Goal: Check status: Check status

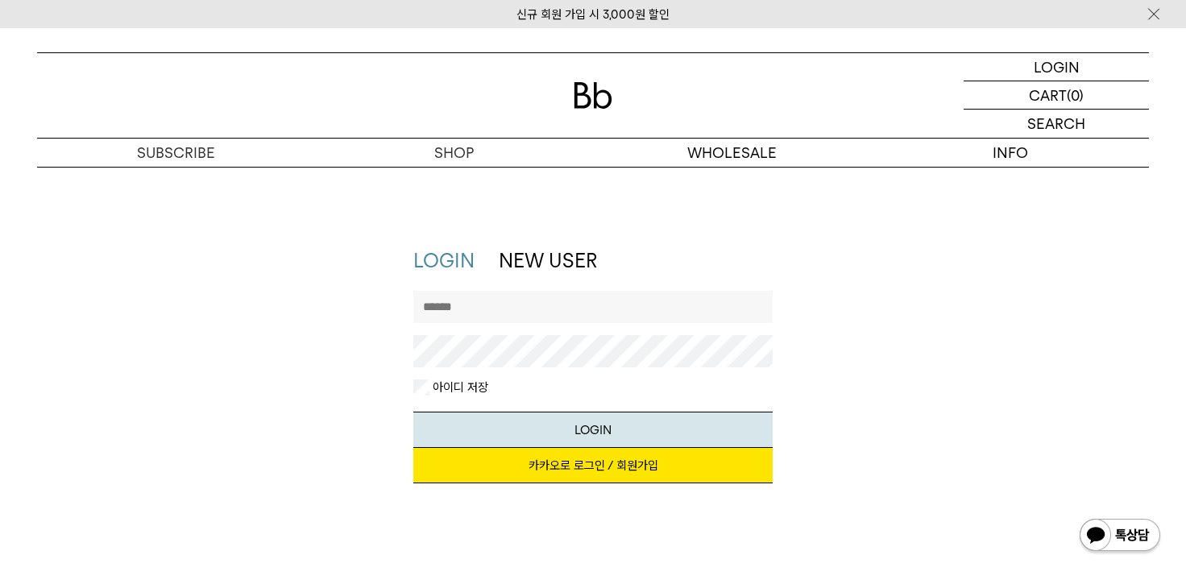
click at [660, 460] on link "카카오로 로그인 / 회원가입" at bounding box center [593, 465] width 360 height 35
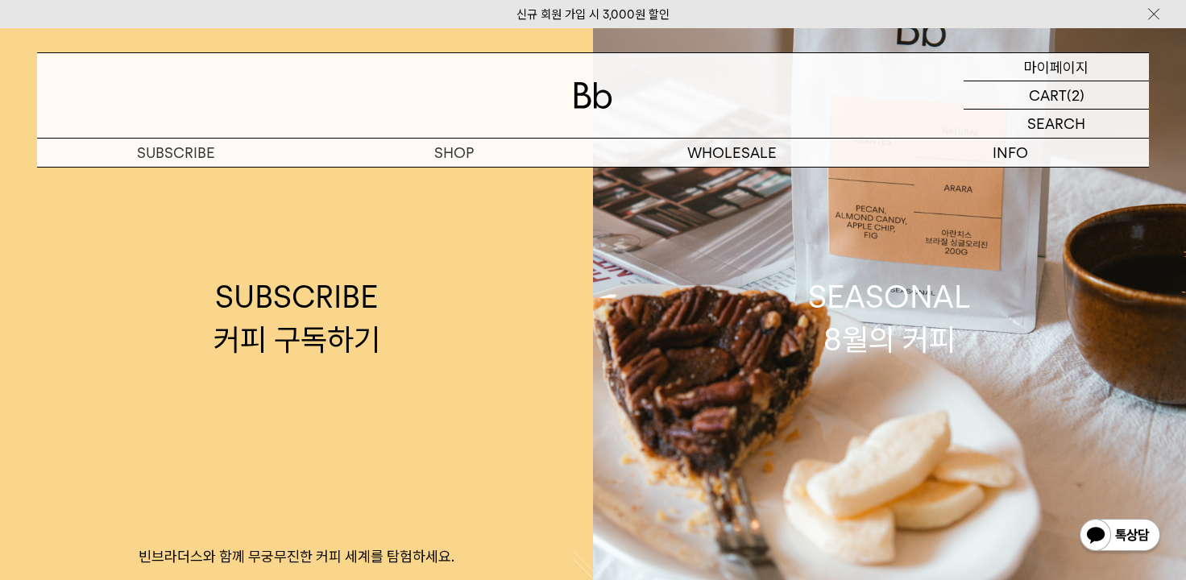
click at [1041, 67] on p "마이페이지" at bounding box center [1056, 66] width 64 height 27
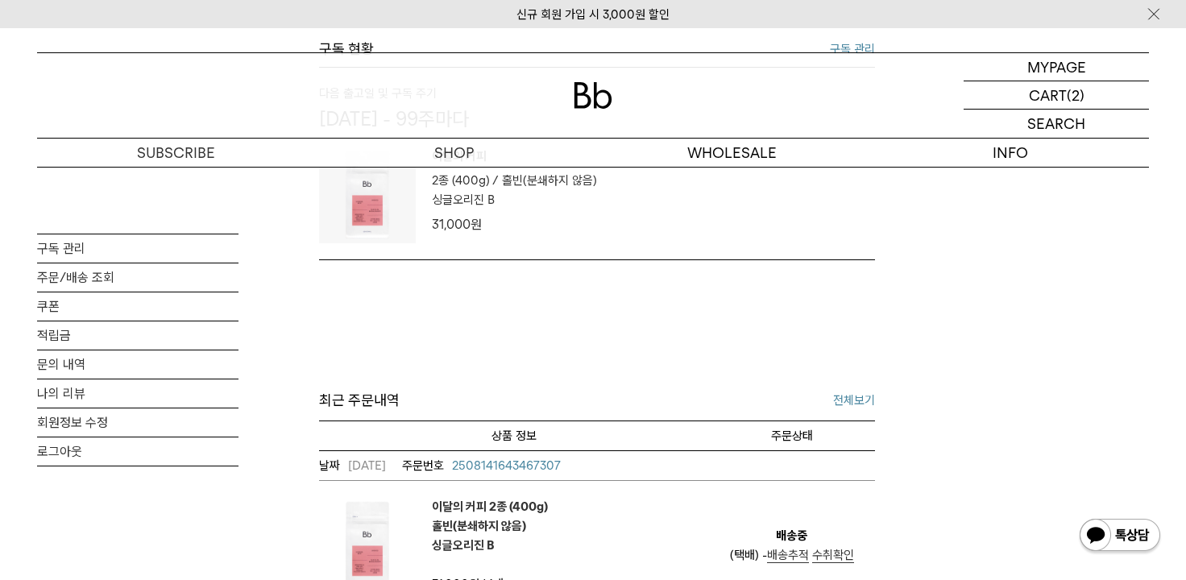
scroll to position [645, 0]
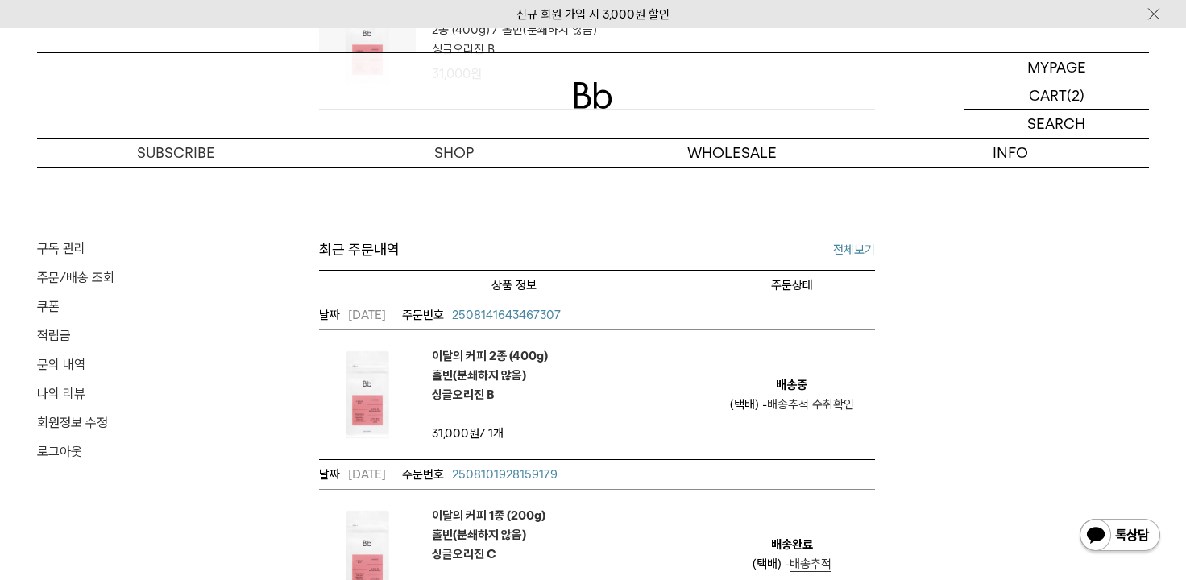
click at [791, 405] on span "배송추적" at bounding box center [788, 404] width 42 height 15
